Goal: Task Accomplishment & Management: Use online tool/utility

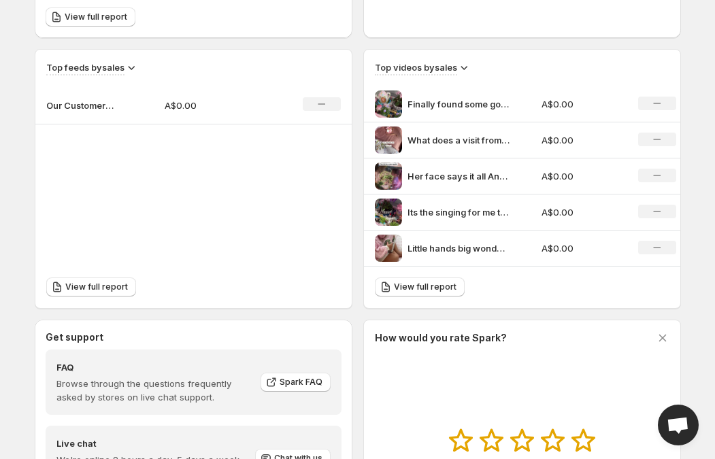
scroll to position [358, 0]
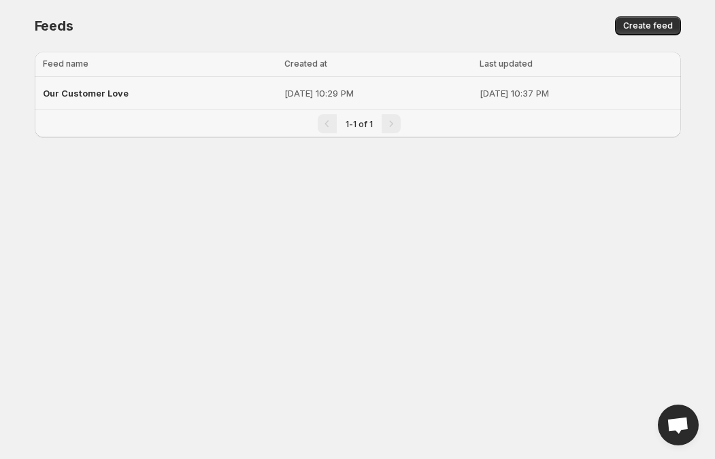
click at [137, 84] on div "Our Customer Love" at bounding box center [160, 93] width 234 height 24
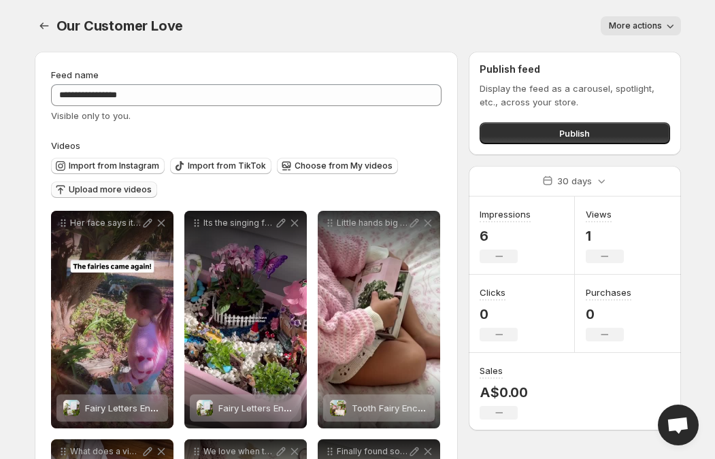
click at [135, 192] on span "Upload more videos" at bounding box center [110, 189] width 83 height 11
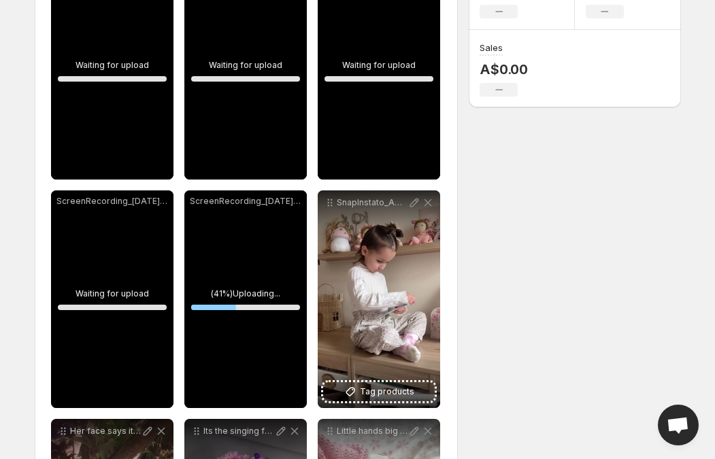
scroll to position [280, 0]
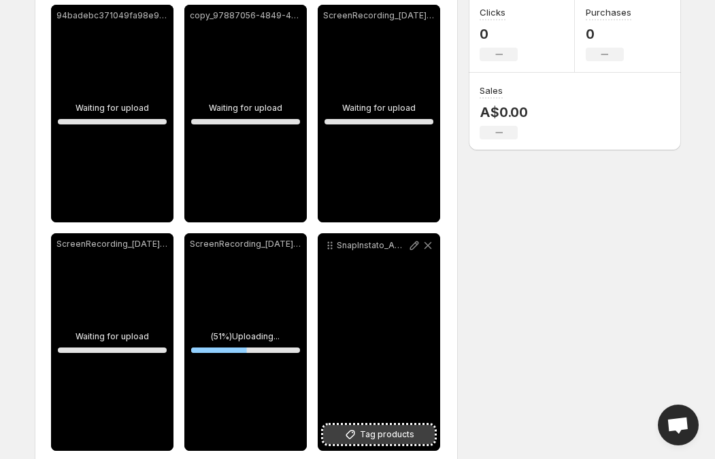
click at [367, 442] on button "Tag products" at bounding box center [378, 434] width 111 height 19
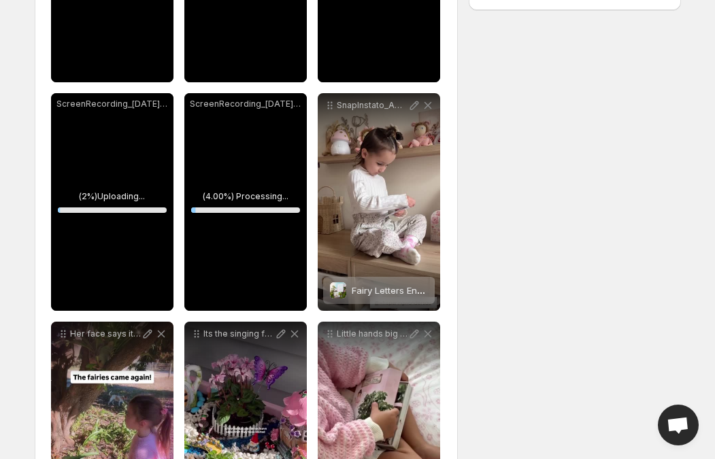
scroll to position [422, 0]
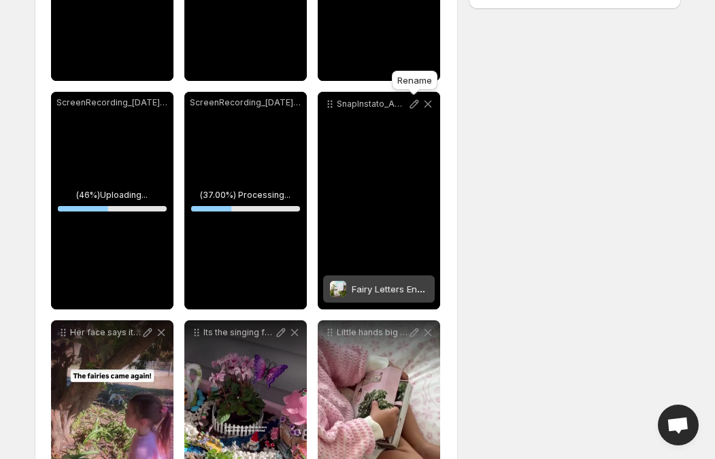
click at [413, 105] on icon at bounding box center [414, 104] width 14 height 14
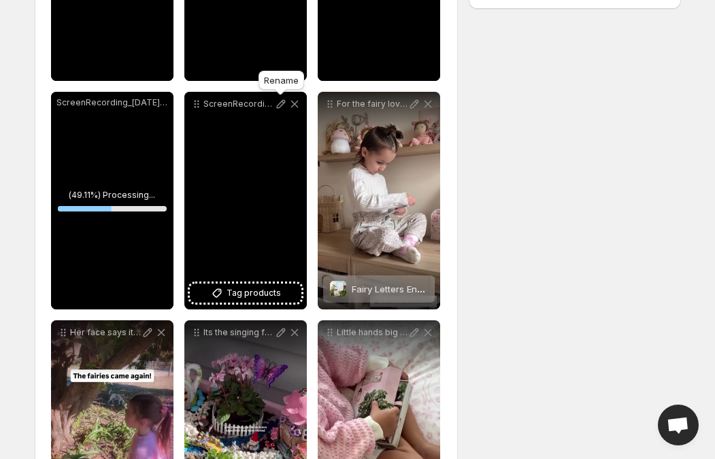
click at [281, 104] on icon at bounding box center [281, 104] width 14 height 14
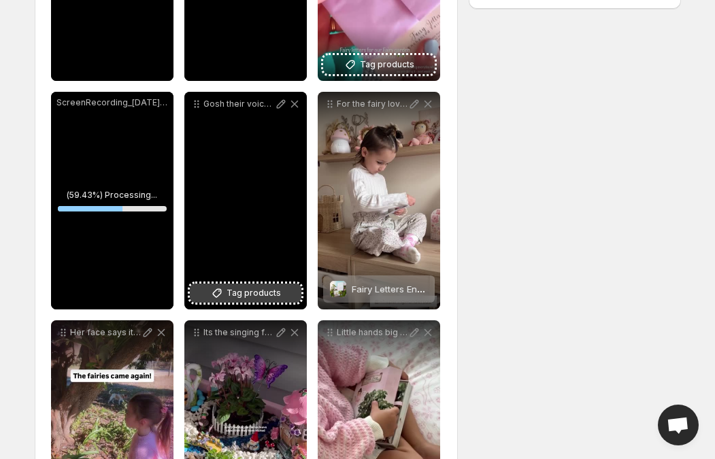
click at [219, 294] on icon at bounding box center [217, 293] width 14 height 14
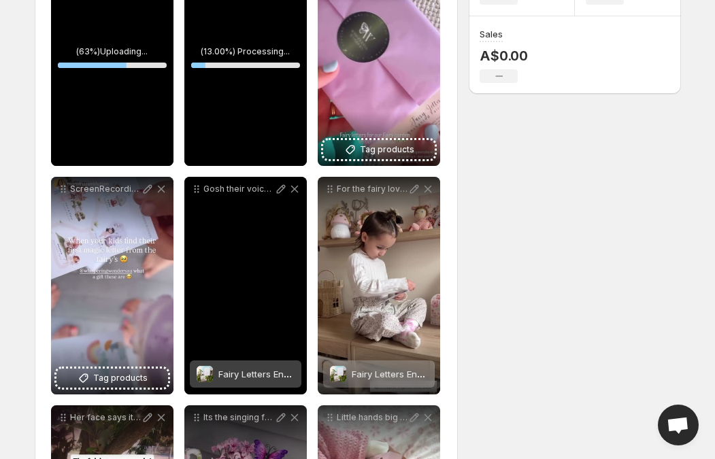
scroll to position [322, 0]
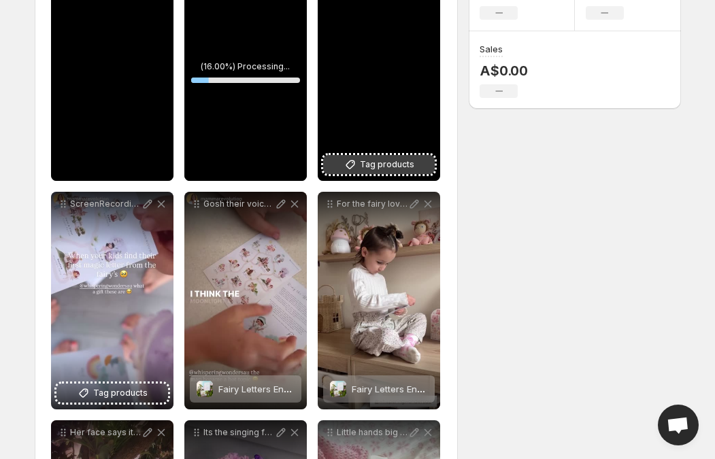
click at [396, 159] on span "Tag products" at bounding box center [387, 165] width 54 height 14
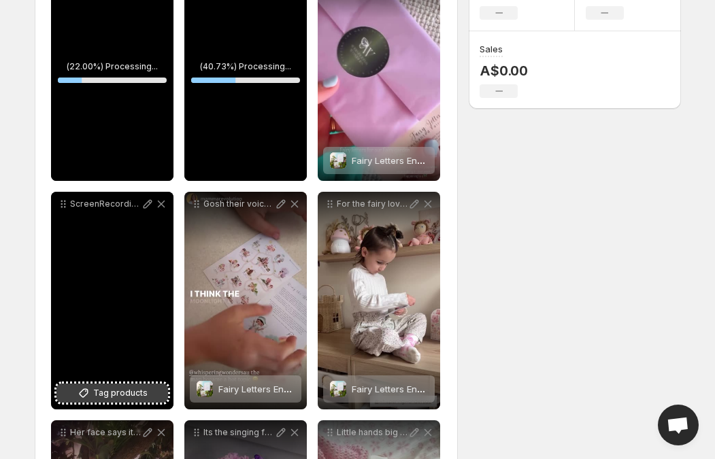
click at [125, 388] on span "Tag products" at bounding box center [120, 393] width 54 height 14
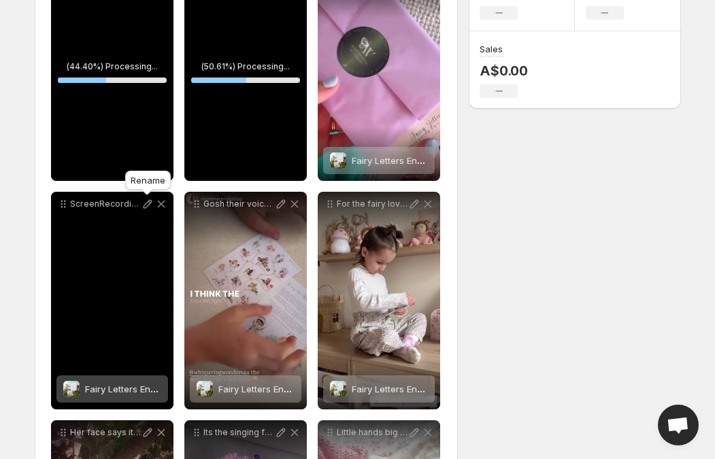
click at [148, 205] on icon at bounding box center [147, 204] width 9 height 9
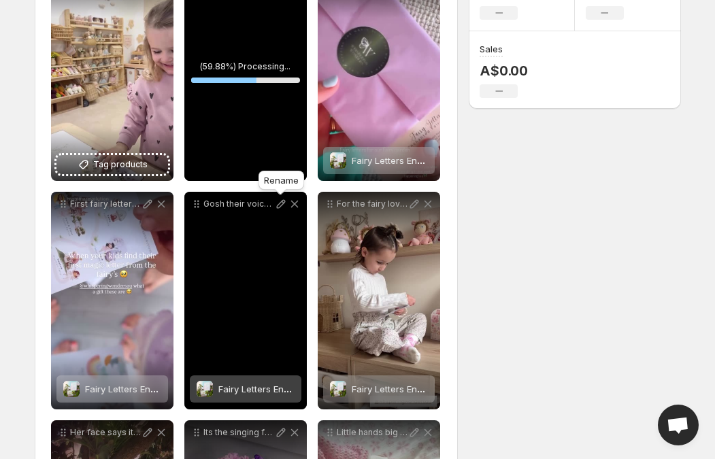
click at [276, 209] on icon at bounding box center [281, 204] width 14 height 14
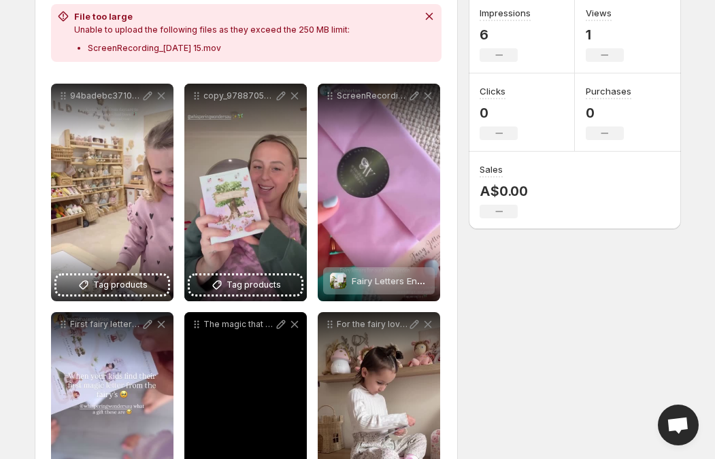
scroll to position [196, 0]
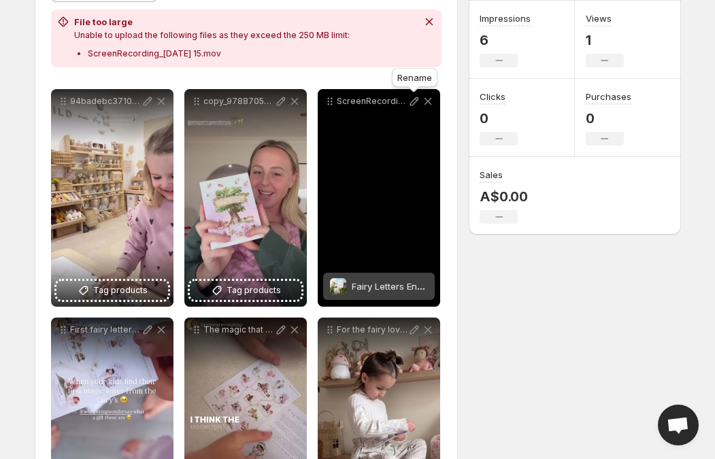
click at [417, 103] on icon at bounding box center [414, 101] width 14 height 14
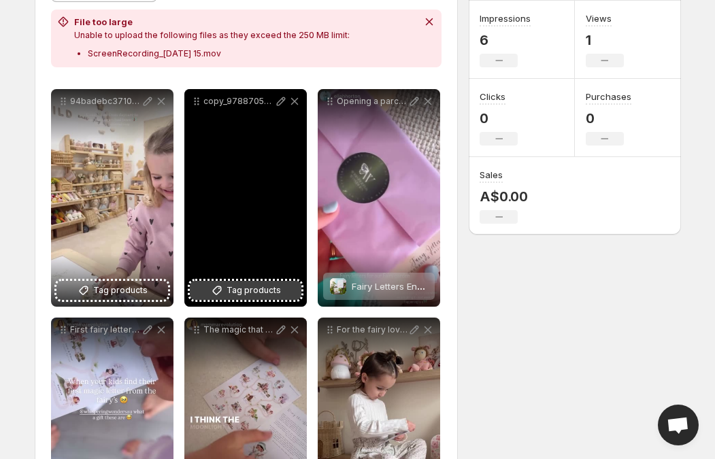
click at [246, 286] on span "Tag products" at bounding box center [253, 290] width 54 height 14
click at [279, 104] on icon at bounding box center [280, 101] width 9 height 9
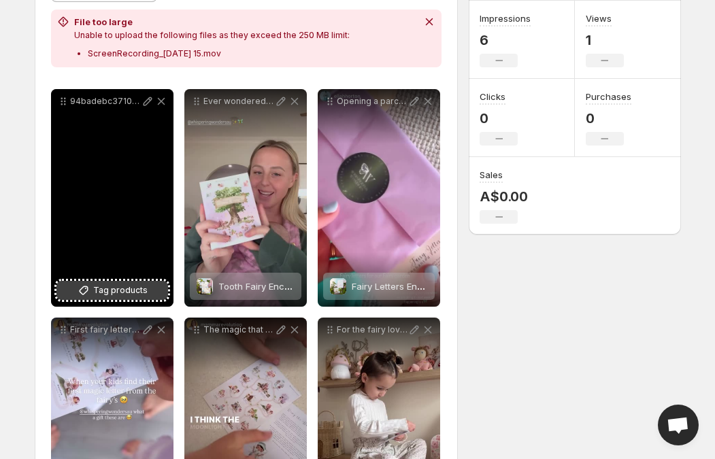
click at [134, 294] on span "Tag products" at bounding box center [120, 290] width 54 height 14
click at [146, 103] on icon at bounding box center [147, 101] width 9 height 9
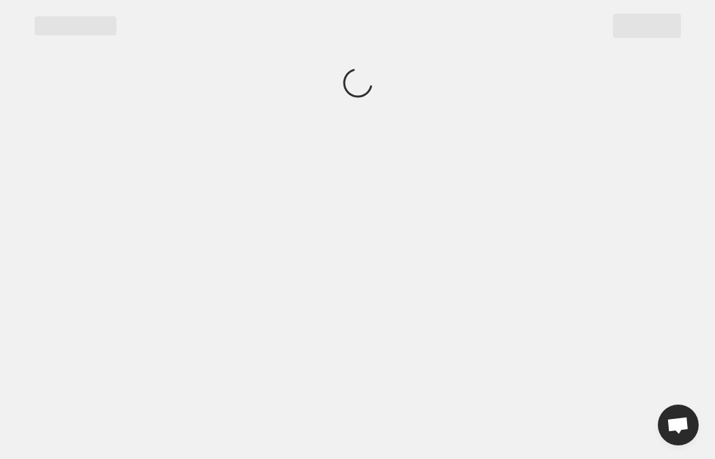
scroll to position [0, 0]
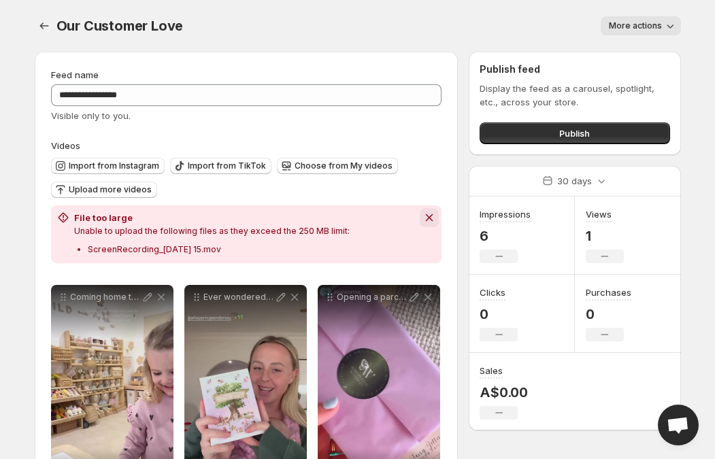
click at [430, 220] on icon "Dismiss notification" at bounding box center [429, 218] width 14 height 14
